Goal: Navigation & Orientation: Go to known website

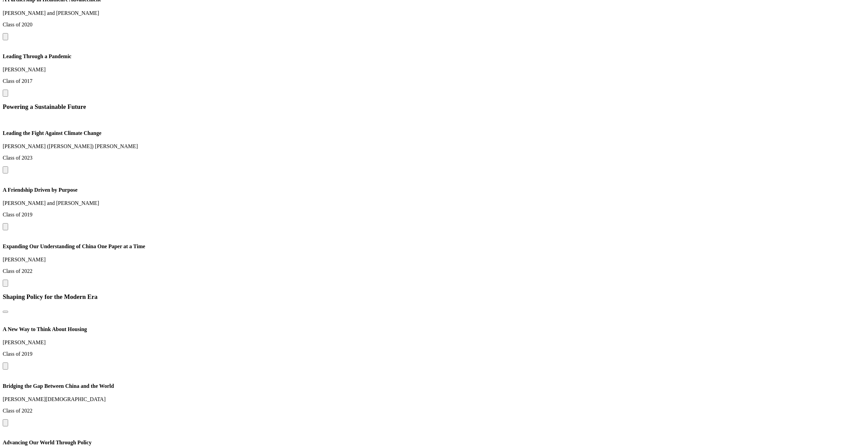
scroll to position [790, 0]
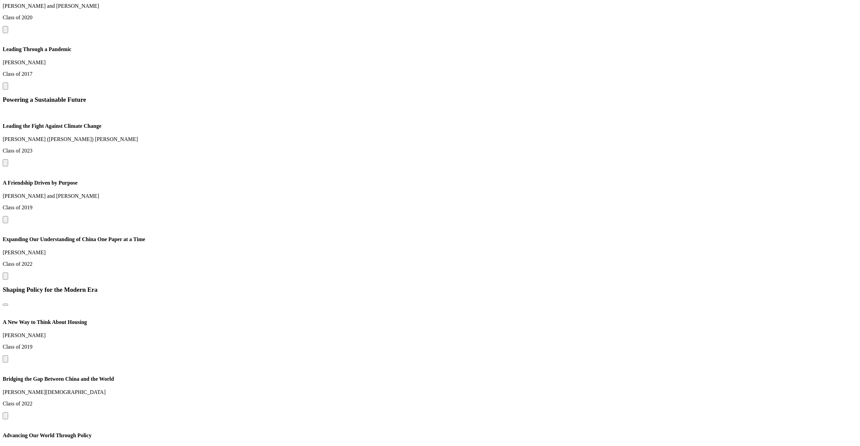
click at [8, 90] on button at bounding box center [5, 85] width 5 height 7
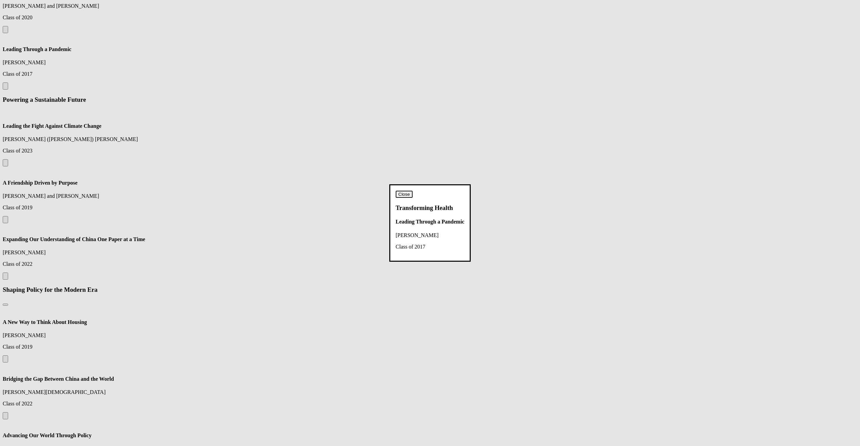
click at [413, 191] on button "Close" at bounding box center [404, 194] width 17 height 7
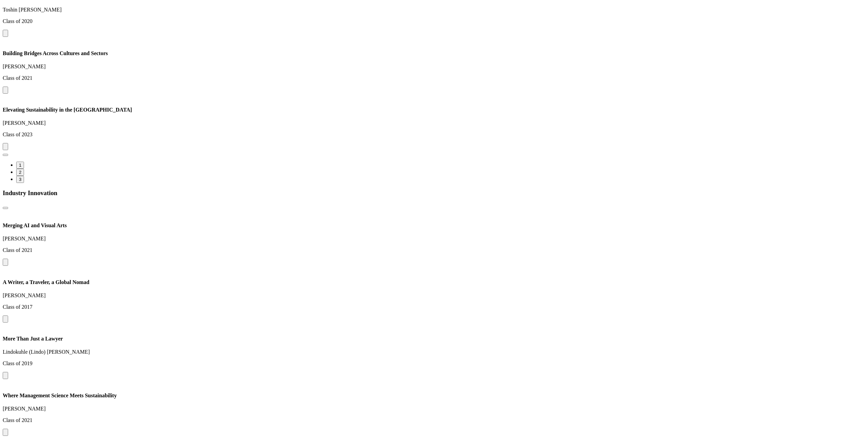
scroll to position [1194, 0]
